Goal: Find specific page/section: Find specific page/section

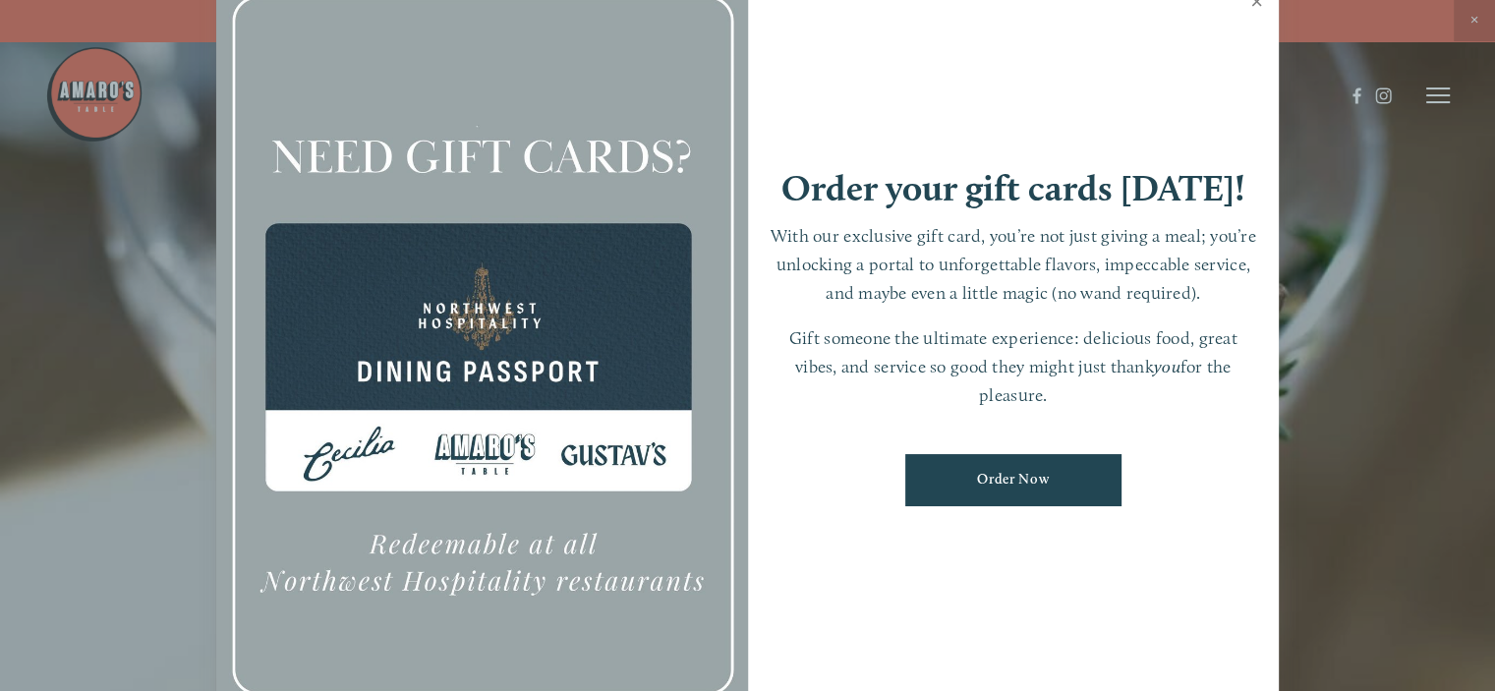
click at [738, 4] on link "Close" at bounding box center [1257, 3] width 38 height 55
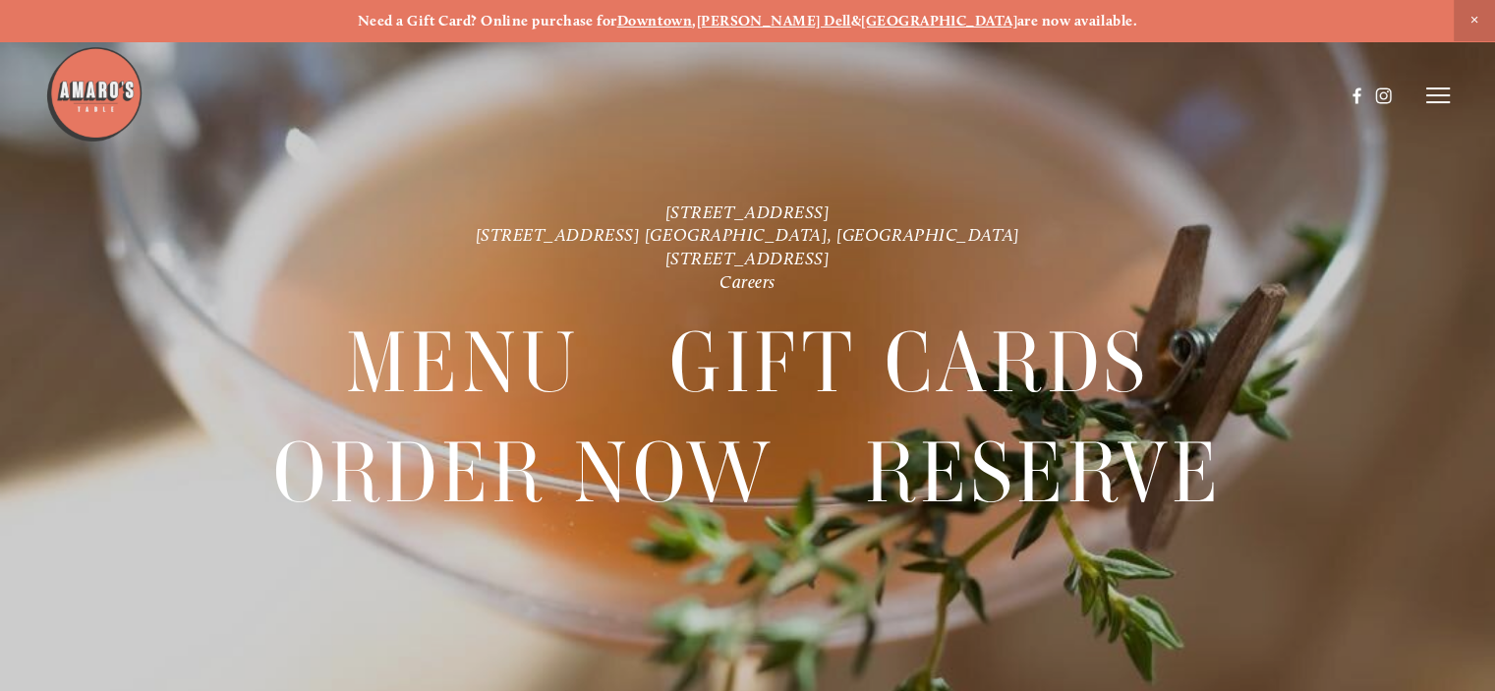
click at [738, 19] on span "Close Announcement" at bounding box center [1474, 20] width 41 height 41
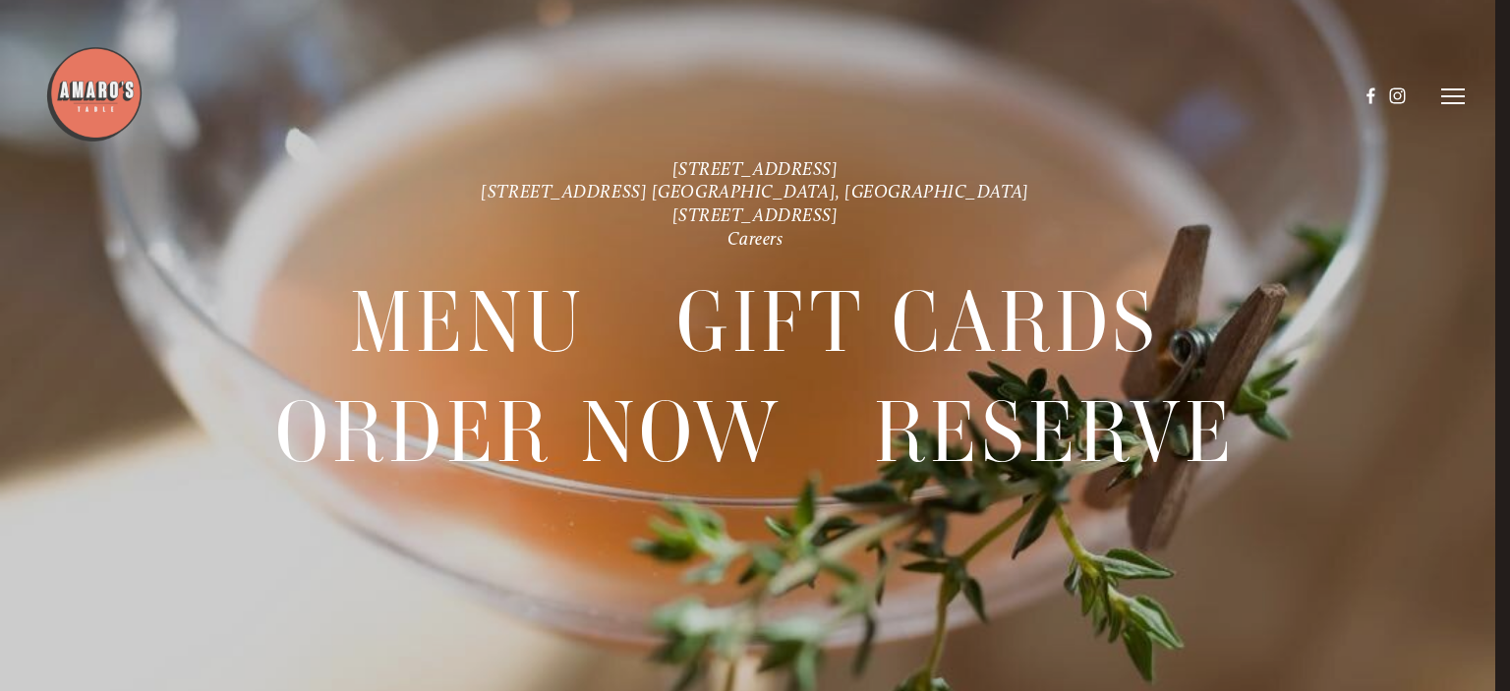
click at [738, 89] on line at bounding box center [1453, 89] width 24 height 0
click at [738, 111] on div at bounding box center [521, 95] width 952 height 101
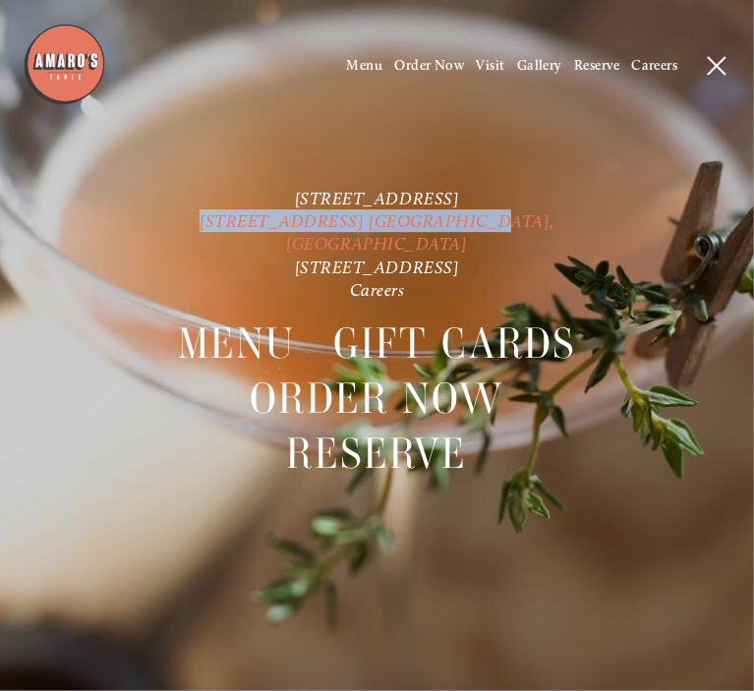
drag, startPoint x: 252, startPoint y: 234, endPoint x: 496, endPoint y: 233, distance: 243.8
click at [496, 233] on p "[STREET_ADDRESS] [STREET_ADDRESS] [GEOGRAPHIC_DATA], [GEOGRAPHIC_DATA] [STREET_…" at bounding box center [377, 244] width 528 height 115
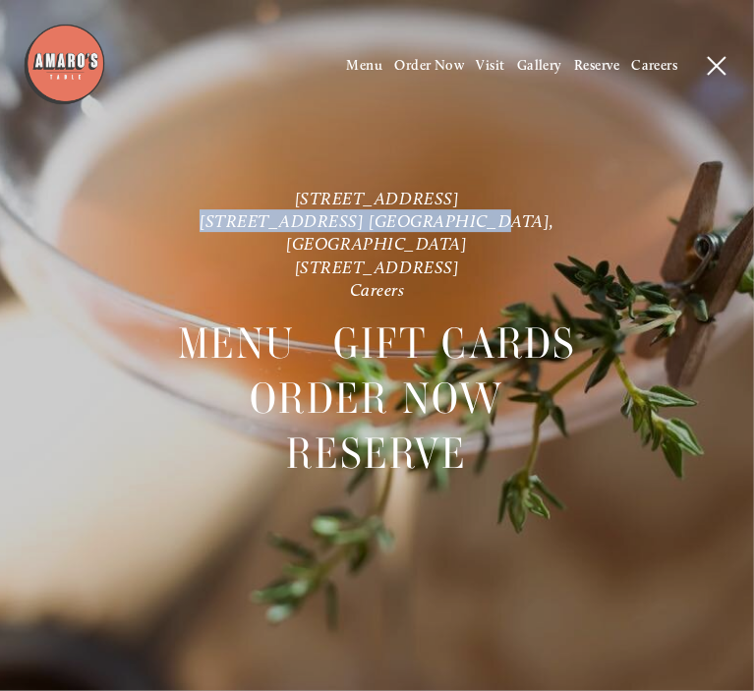
copy link "[STREET_ADDRESS] [GEOGRAPHIC_DATA], [GEOGRAPHIC_DATA]"
click at [359, 69] on span "Menu" at bounding box center [365, 65] width 36 height 17
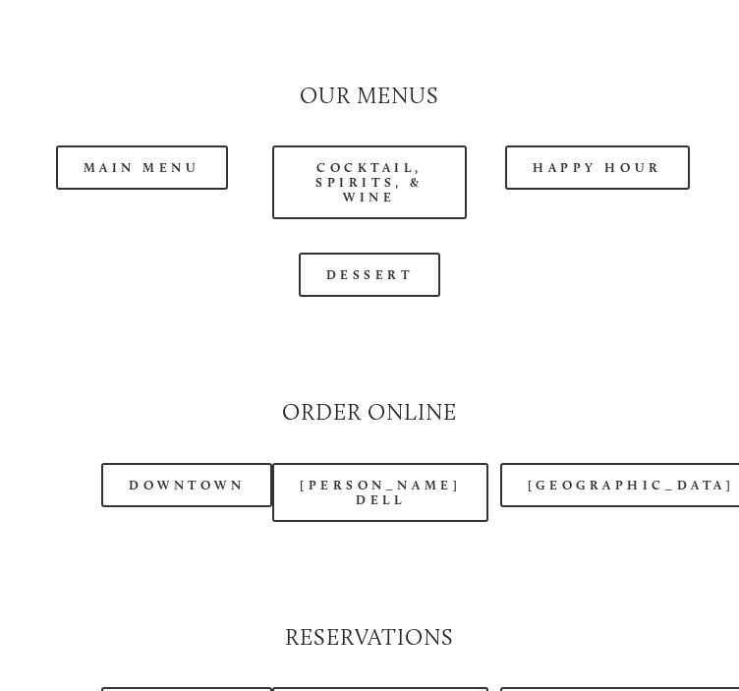
scroll to position [1868, 0]
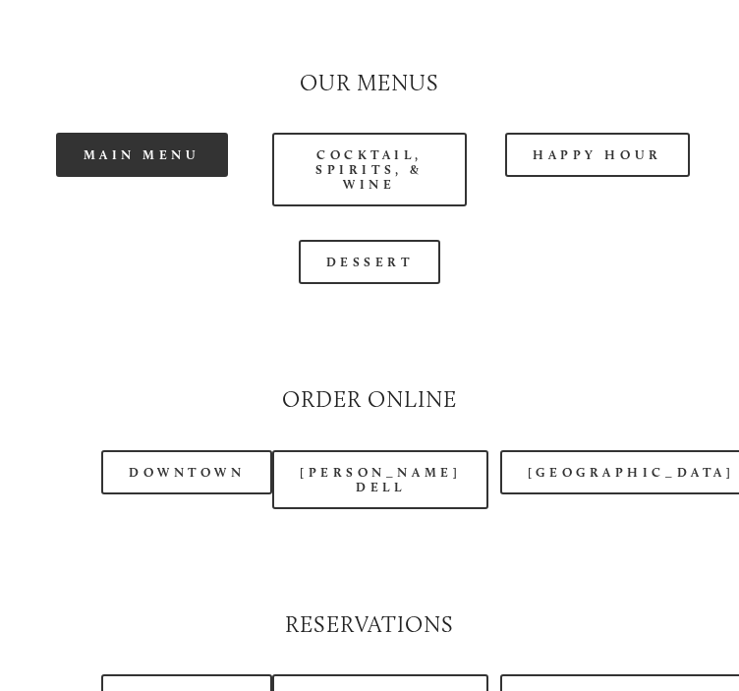
click at [171, 156] on link "Main Menu" at bounding box center [142, 155] width 172 height 44
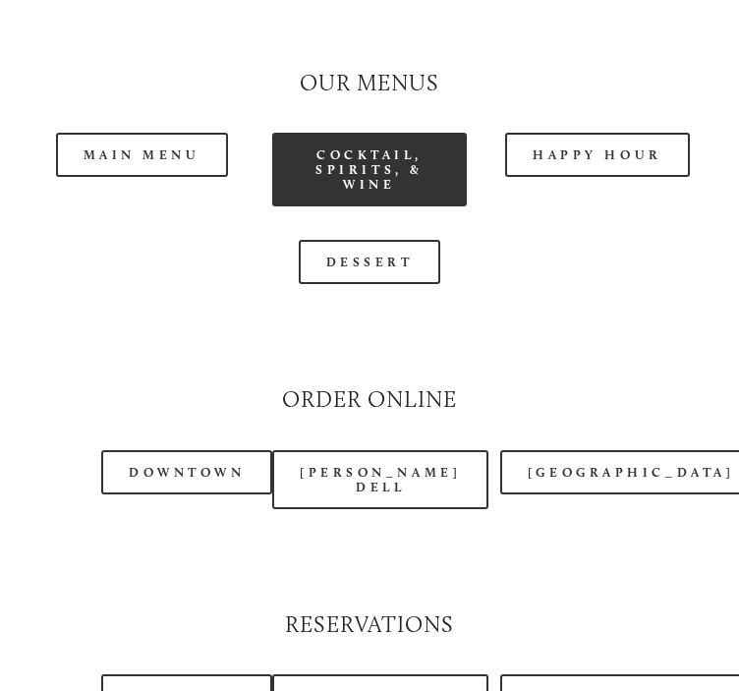
click at [346, 182] on link "Cocktail, Spirits, & Wine" at bounding box center [369, 170] width 195 height 74
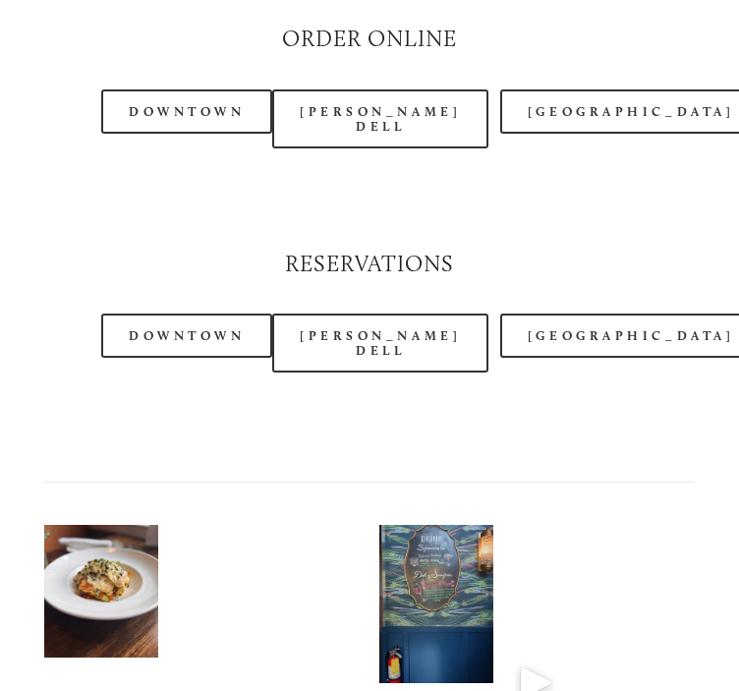
scroll to position [2360, 0]
